Goal: Information Seeking & Learning: Find specific fact

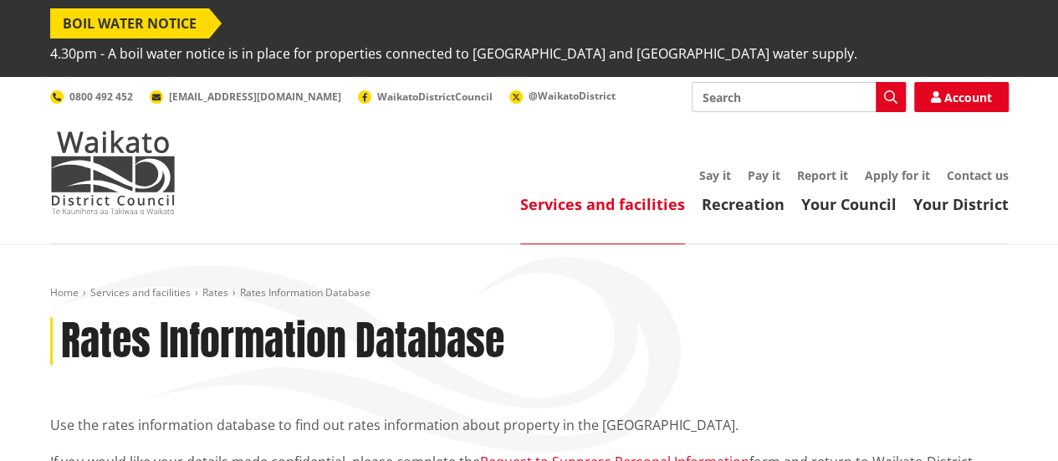
click at [728, 317] on div "Rates Information Database" at bounding box center [529, 341] width 958 height 48
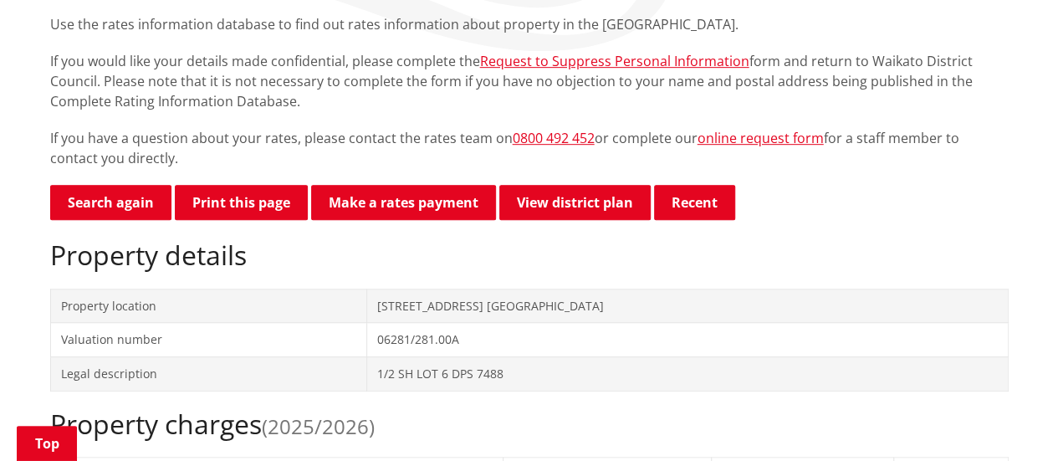
scroll to position [407, 0]
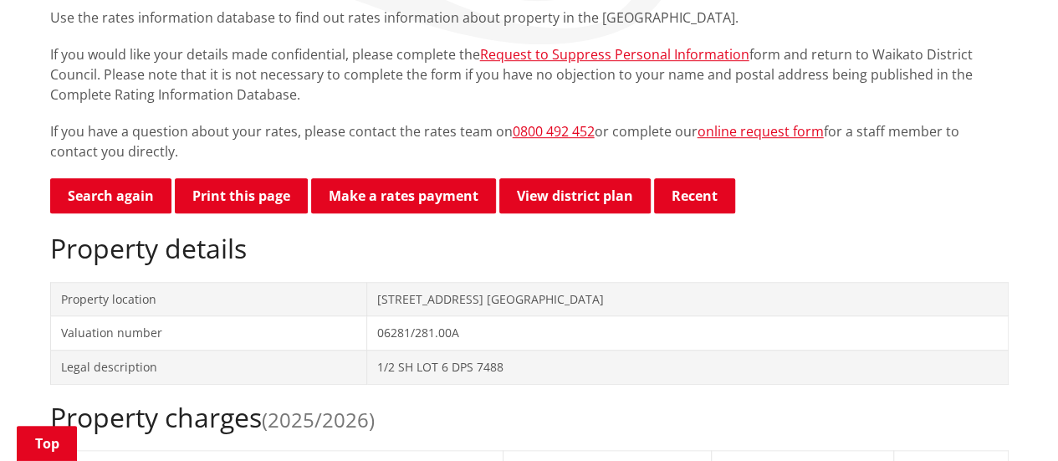
click at [627, 282] on td "1 Duke Street NGARUAWAHIA" at bounding box center [686, 299] width 641 height 34
click at [445, 282] on td "1 Duke Street NGARUAWAHIA" at bounding box center [686, 299] width 641 height 34
click at [450, 282] on td "1 Duke Street NGARUAWAHIA" at bounding box center [686, 299] width 641 height 34
click at [369, 242] on div "Property details Property location 1 Duke Street NGARUAWAHIA Valuation number 0…" at bounding box center [529, 307] width 958 height 151
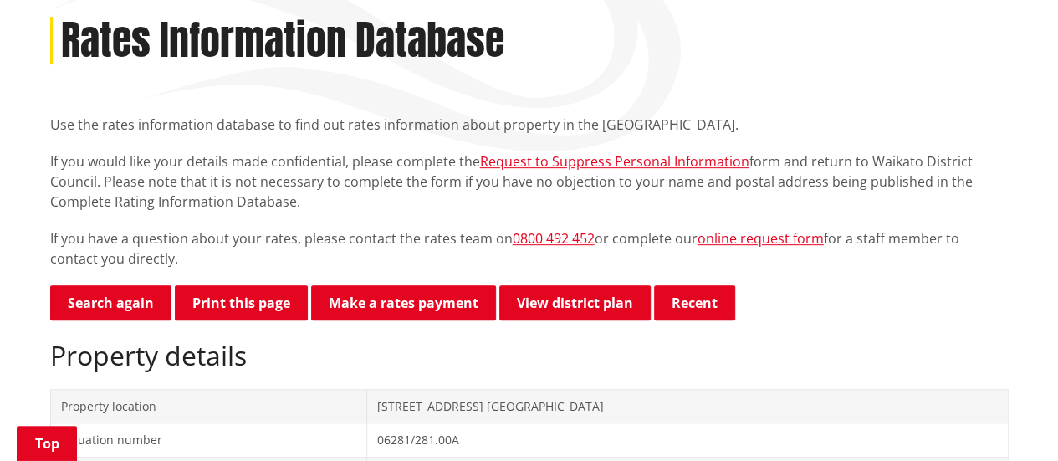
scroll to position [306, 0]
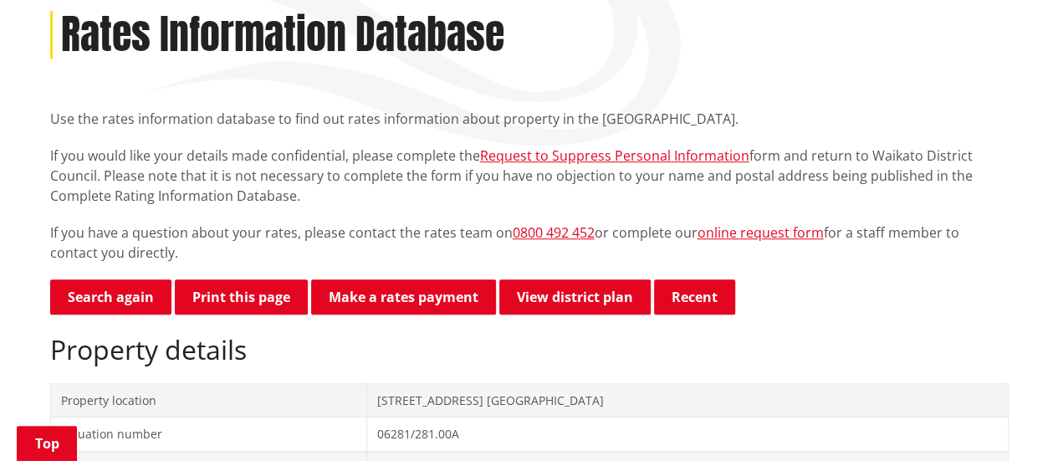
click at [167, 383] on td "Property location" at bounding box center [208, 400] width 316 height 34
click at [142, 383] on td "Property location" at bounding box center [208, 400] width 316 height 34
click at [139, 383] on td "Property location" at bounding box center [208, 400] width 316 height 34
click at [125, 279] on link "Search again" at bounding box center [110, 296] width 121 height 35
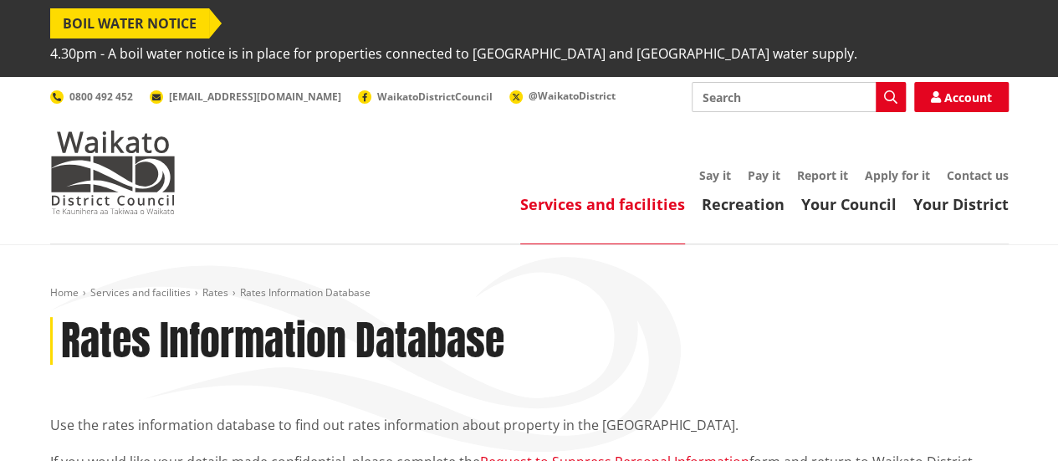
scroll to position [3, 0]
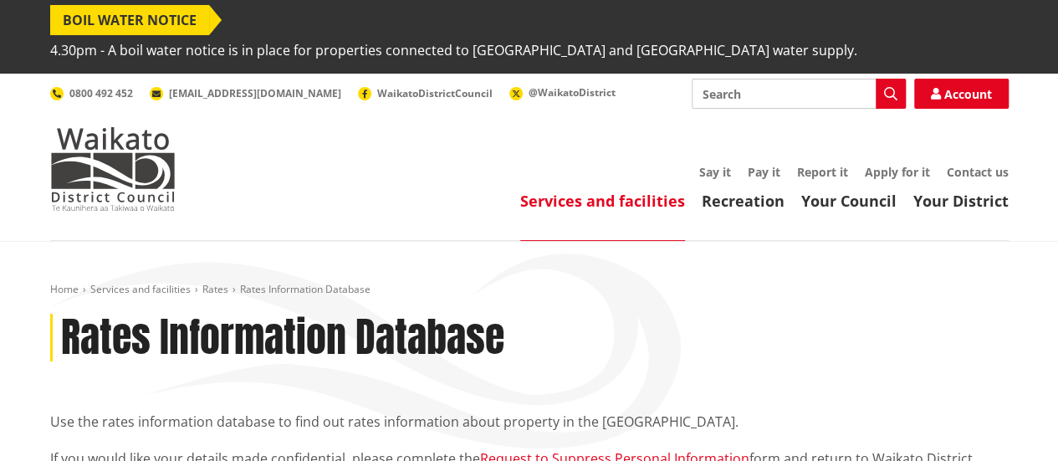
click at [803, 79] on input "Search" at bounding box center [798, 94] width 214 height 30
type input "10/24 [PERSON_NAME] St Ngaruawahia"
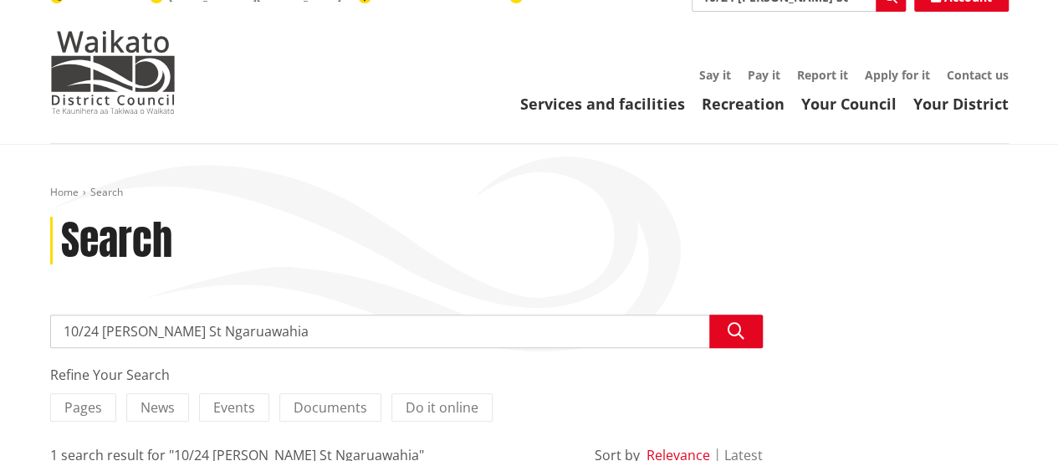
scroll to position [116, 0]
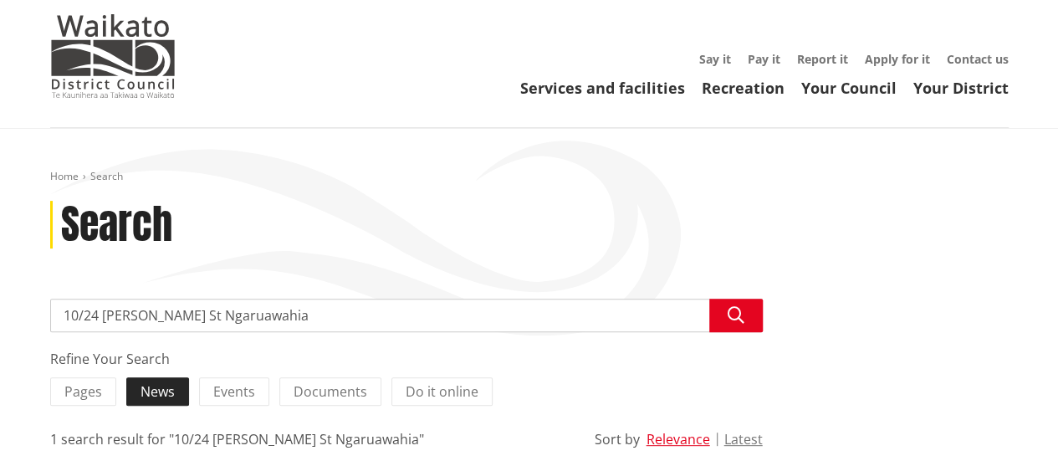
click at [165, 377] on label "News" at bounding box center [157, 391] width 63 height 28
click at [0, 0] on input "News" at bounding box center [0, 0] width 0 height 0
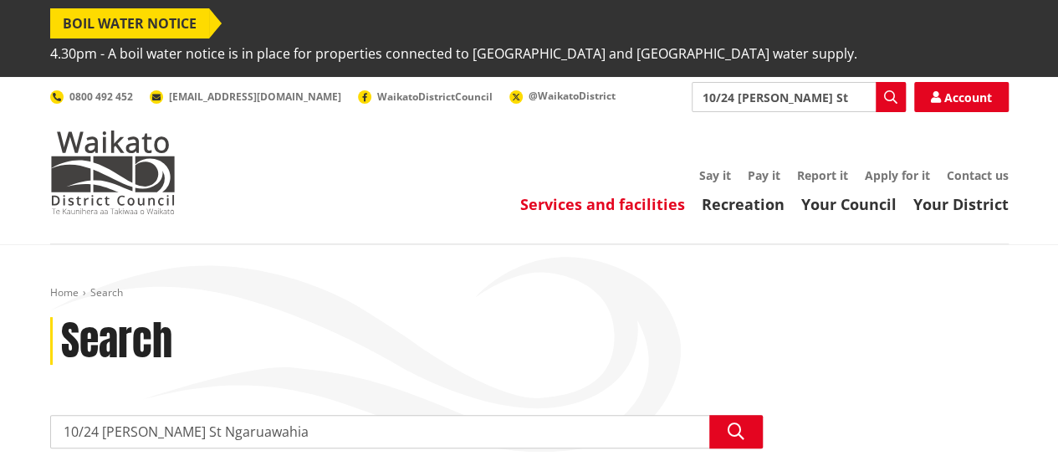
click at [635, 194] on link "Services and facilities" at bounding box center [602, 204] width 165 height 20
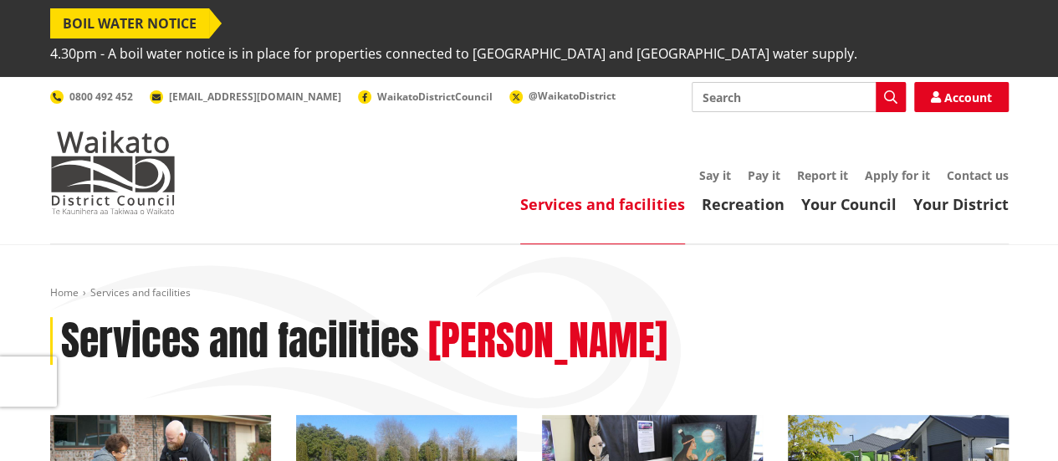
click at [874, 202] on header "Toggle search Toggle navigation Services and facilities Recreation Your Council…" at bounding box center [529, 160] width 1058 height 167
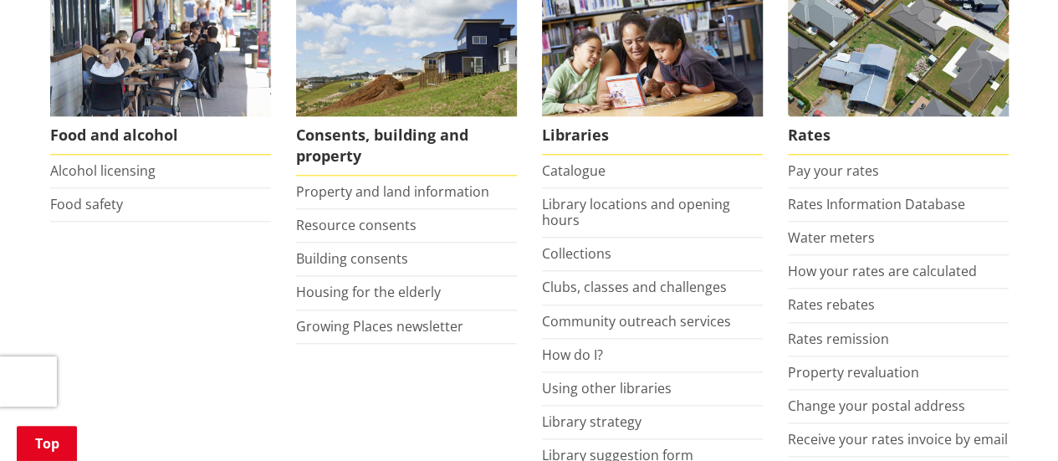
scroll to position [786, 0]
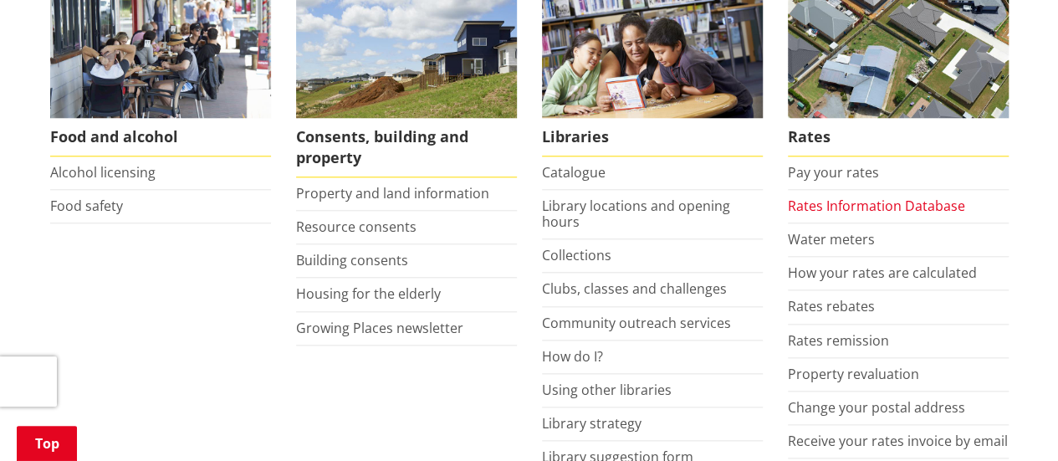
click at [935, 196] on link "Rates Information Database" at bounding box center [876, 205] width 177 height 18
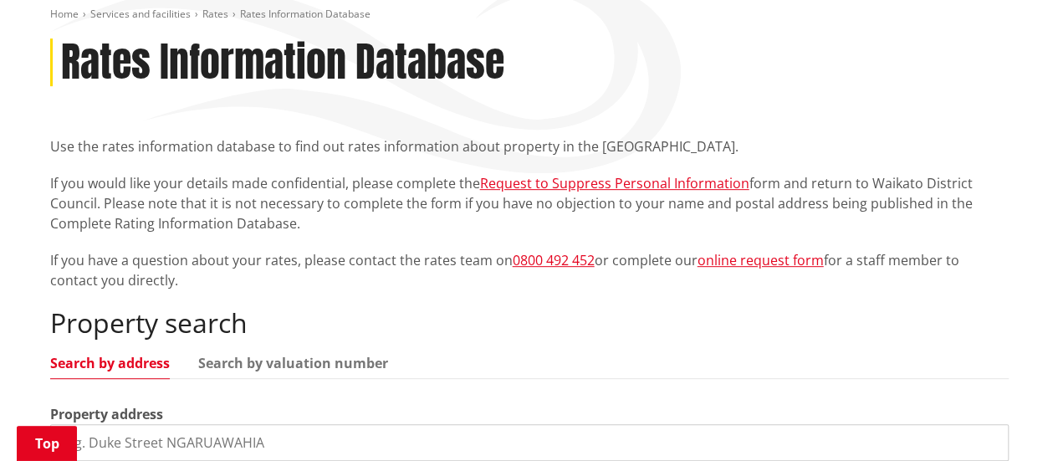
scroll to position [280, 0]
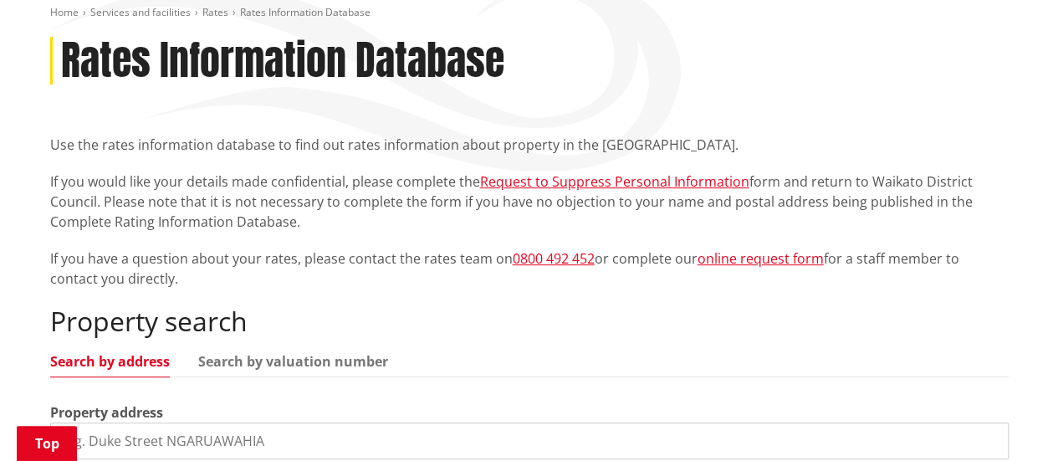
click at [102, 355] on link "Search by address" at bounding box center [110, 361] width 120 height 13
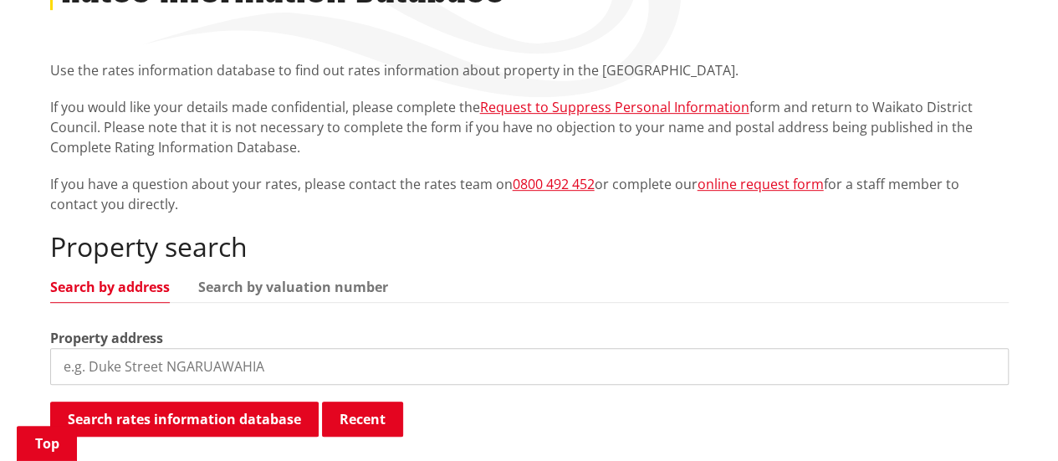
scroll to position [367, 0]
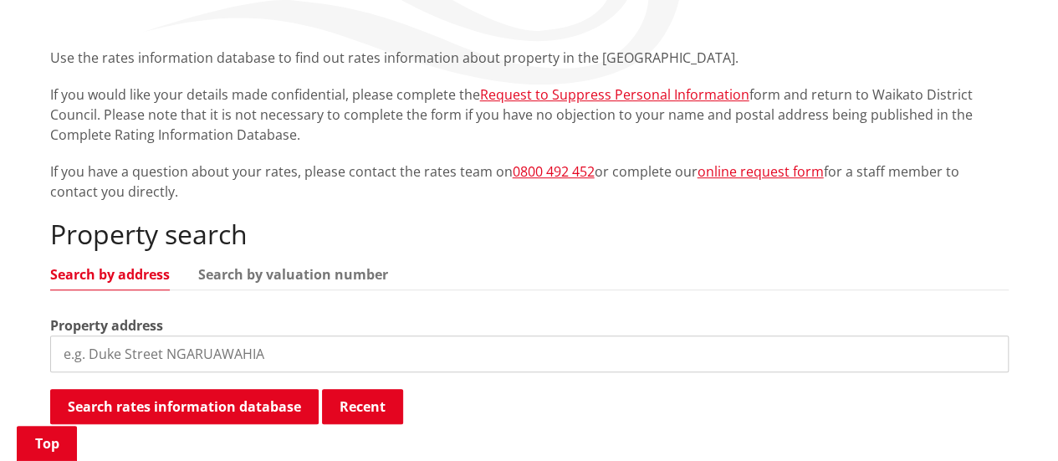
click at [70, 335] on input "search" at bounding box center [529, 353] width 958 height 37
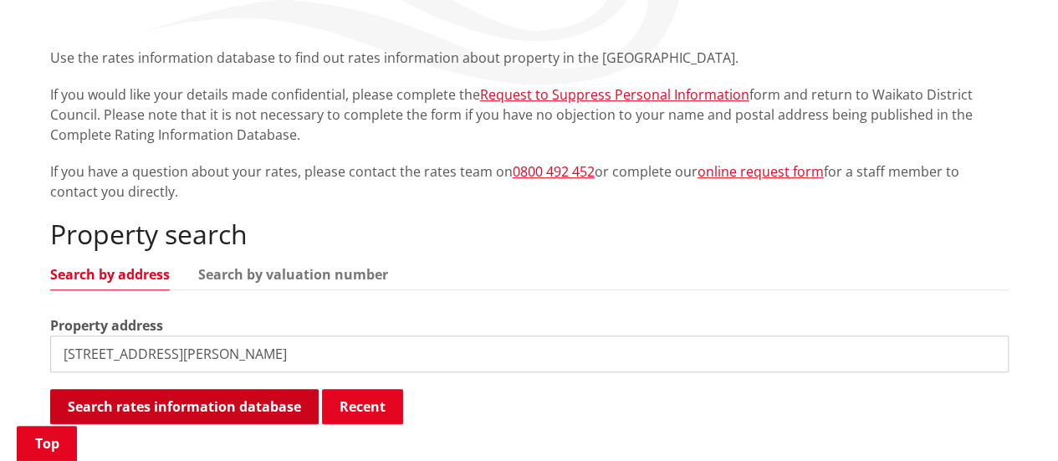
click at [243, 389] on button "Search rates information database" at bounding box center [184, 406] width 268 height 35
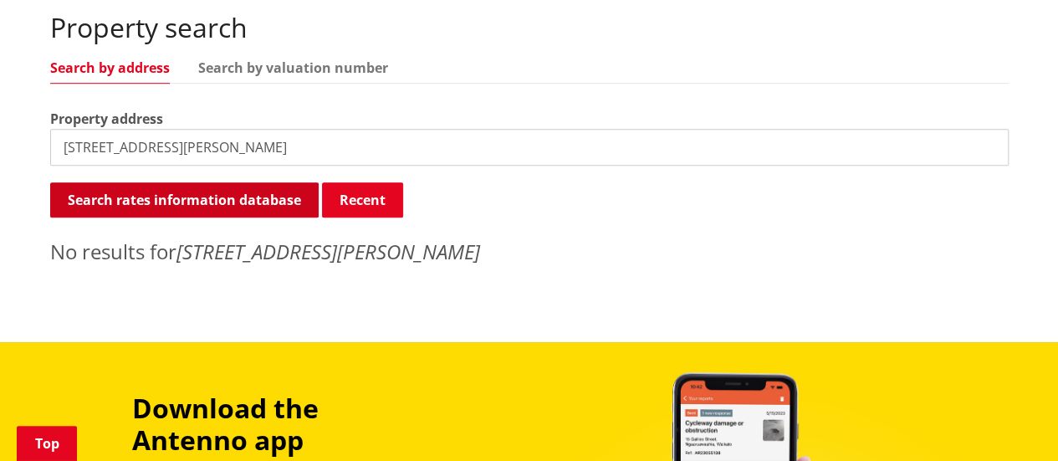
scroll to position [579, 0]
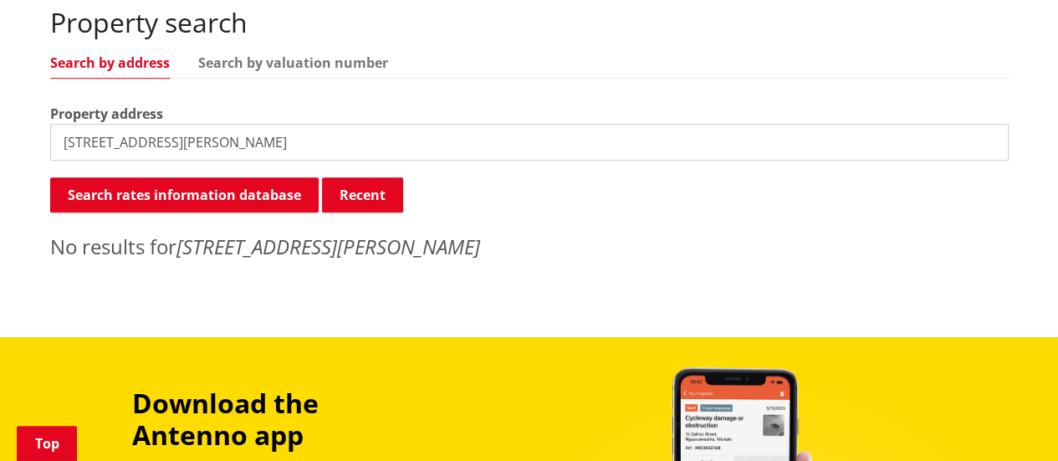
click at [82, 124] on input "[STREET_ADDRESS][PERSON_NAME]" at bounding box center [529, 142] width 958 height 37
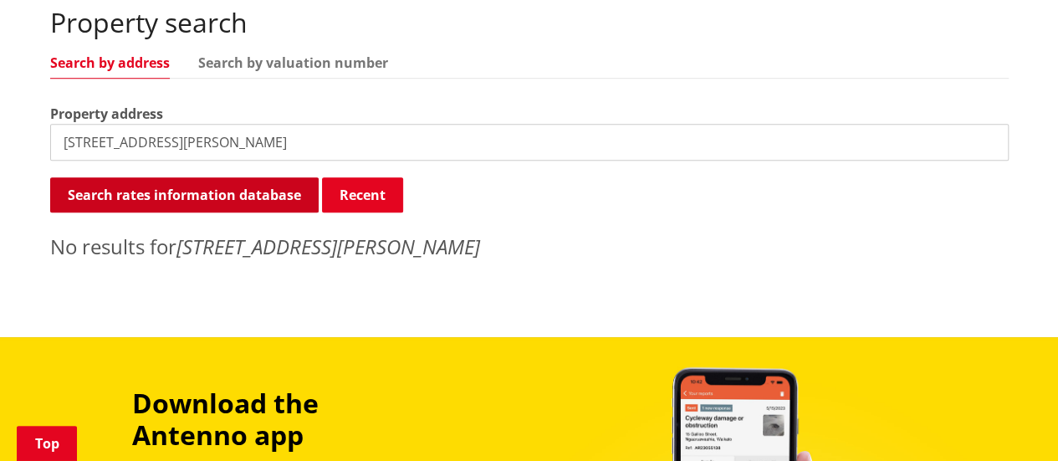
click at [181, 177] on button "Search rates information database" at bounding box center [184, 194] width 268 height 35
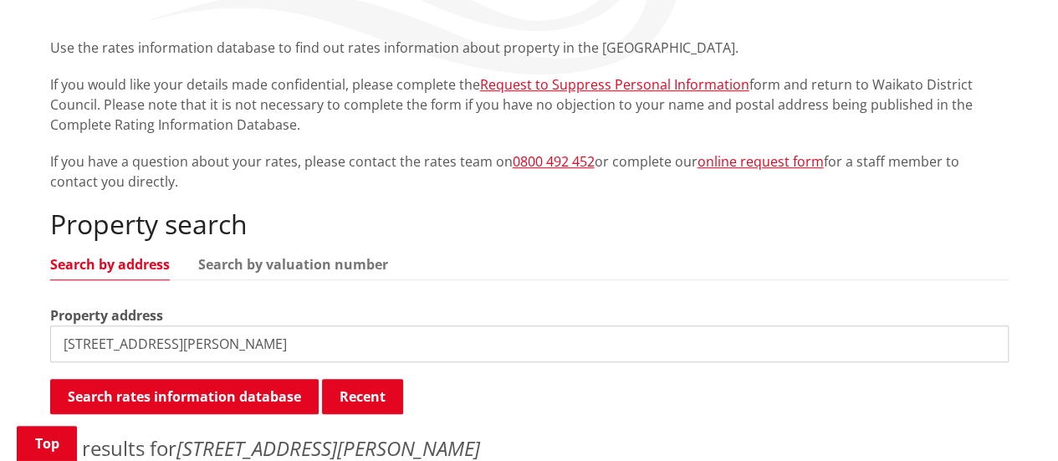
scroll to position [380, 0]
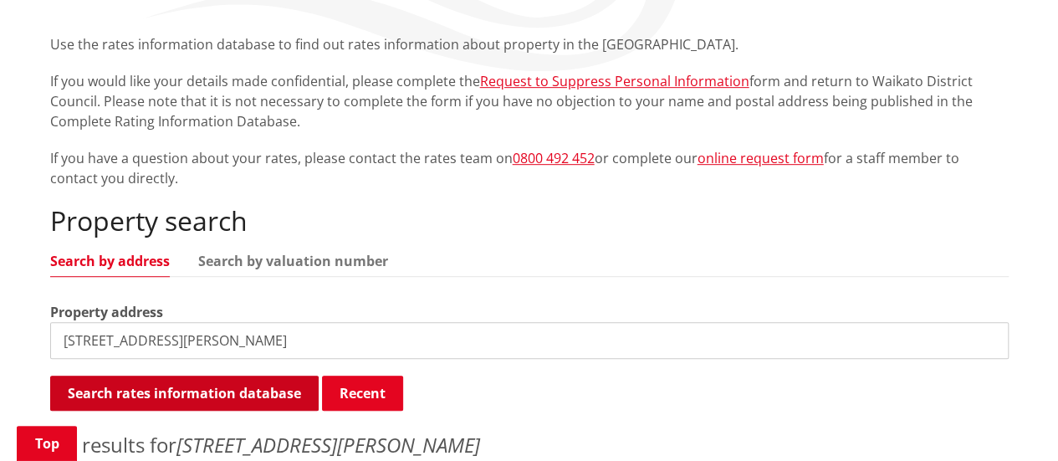
click at [227, 375] on button "Search rates information database" at bounding box center [184, 392] width 268 height 35
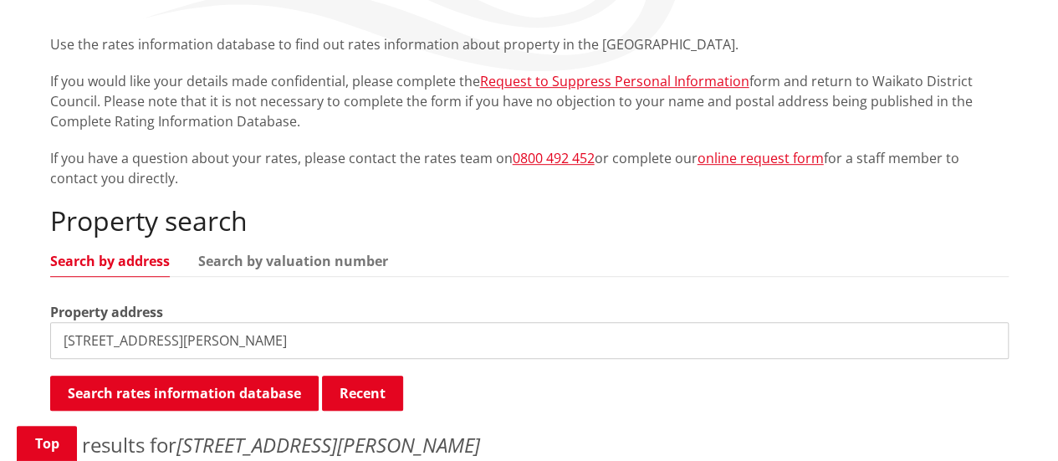
click at [78, 322] on input "[STREET_ADDRESS][PERSON_NAME]" at bounding box center [529, 340] width 958 height 37
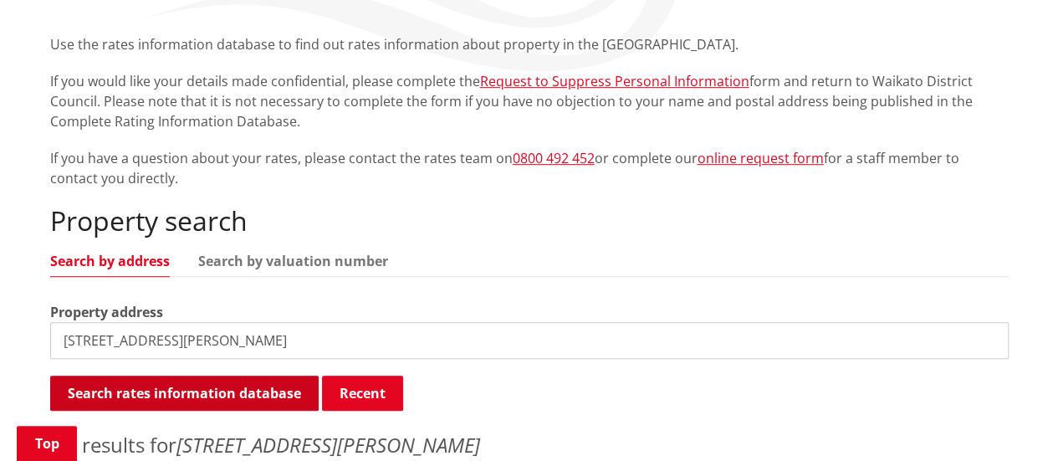
type input "[STREET_ADDRESS][PERSON_NAME]"
click at [194, 375] on button "Search rates information database" at bounding box center [184, 392] width 268 height 35
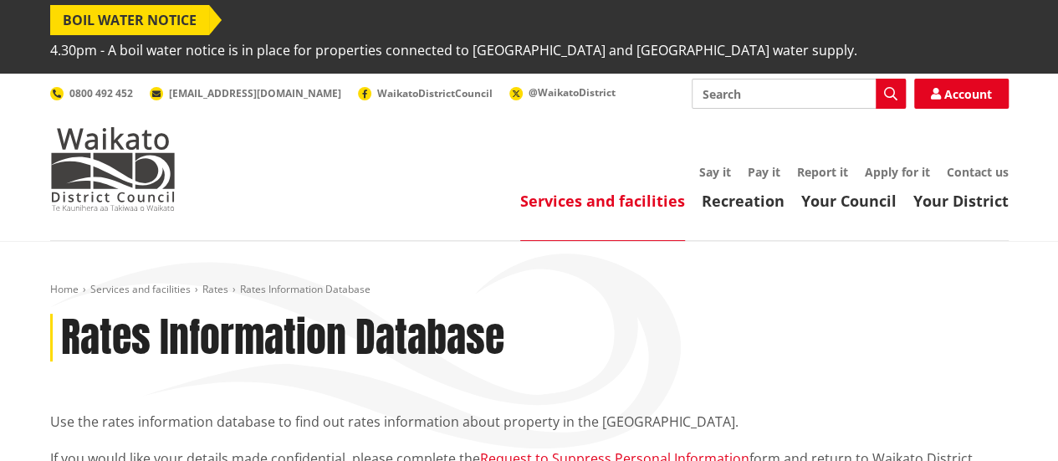
scroll to position [0, 0]
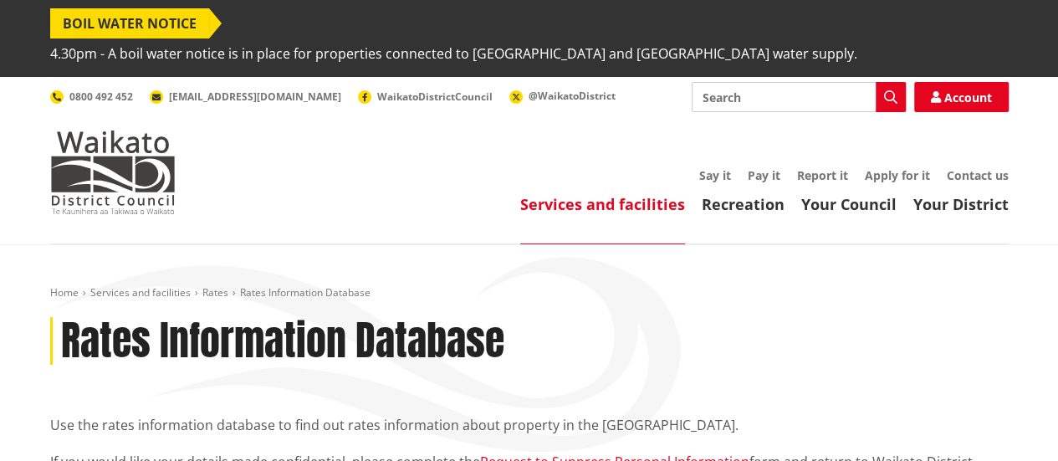
click at [579, 317] on div "Rates Information Database" at bounding box center [529, 341] width 958 height 48
